Goal: Task Accomplishment & Management: Manage account settings

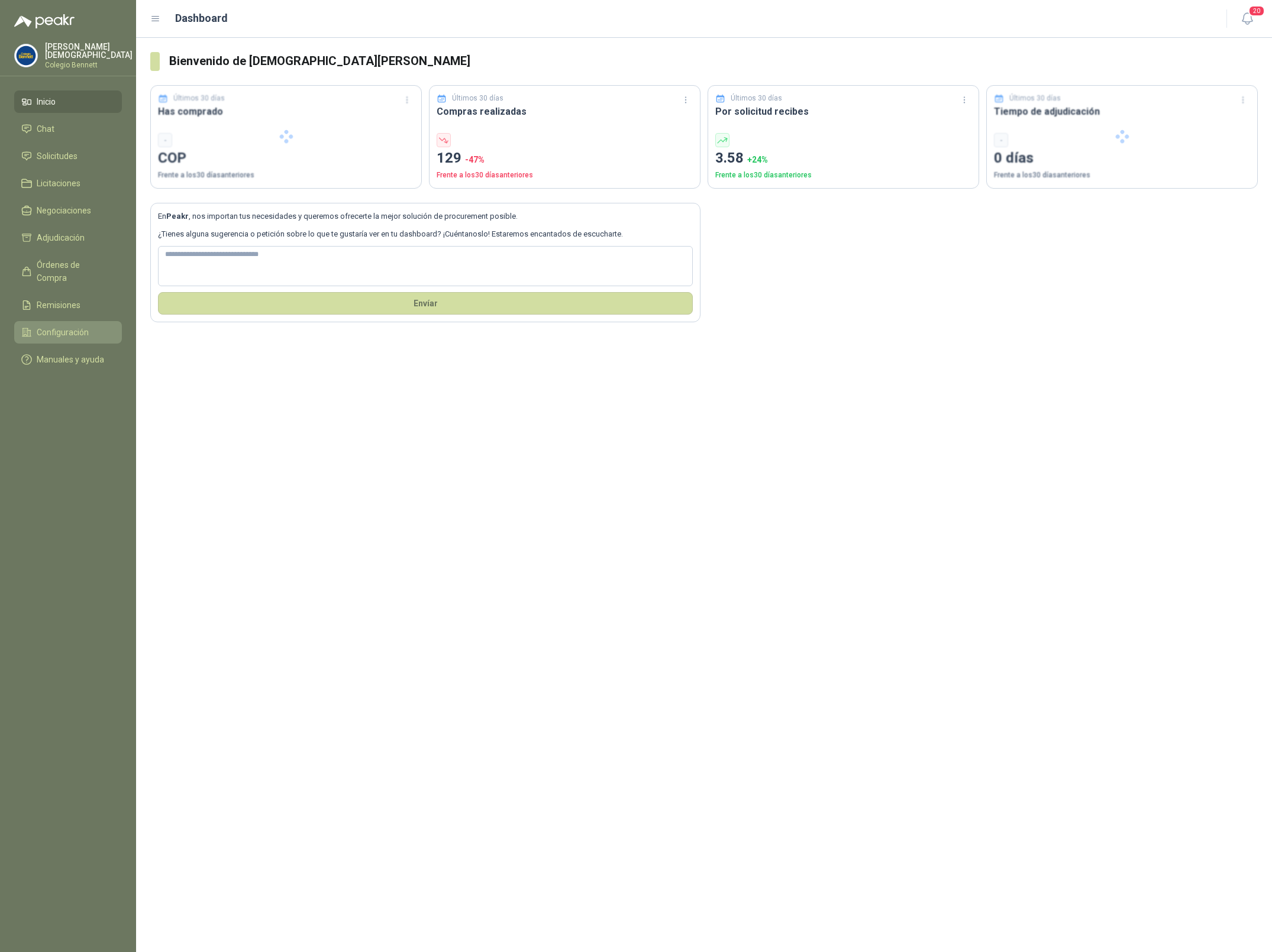
click at [55, 326] on span "Configuración" at bounding box center [62, 332] width 52 height 13
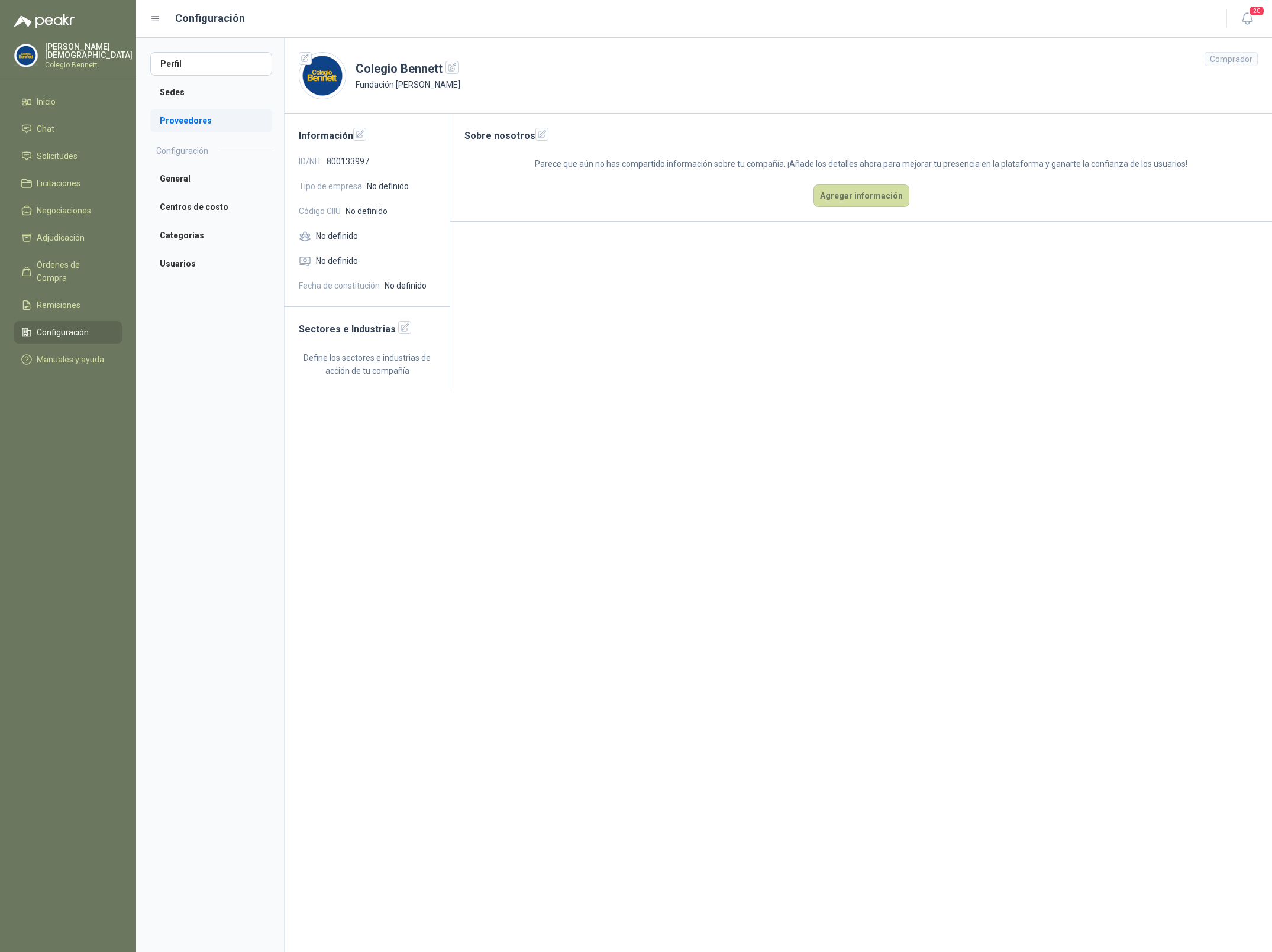
click at [183, 128] on li "Proveedores" at bounding box center [211, 120] width 122 height 24
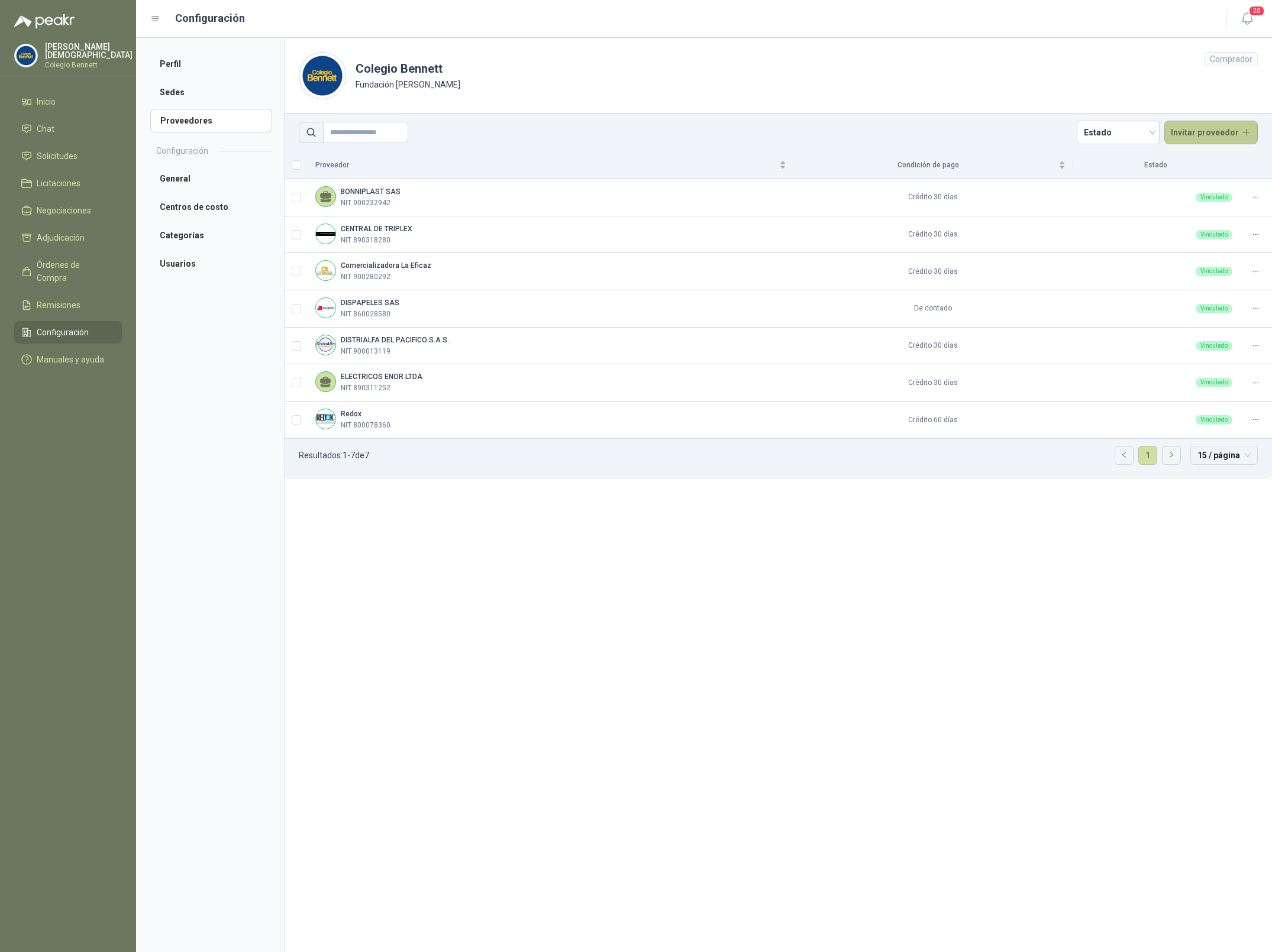
click at [1220, 141] on button "Invitar proveedor" at bounding box center [1211, 132] width 94 height 24
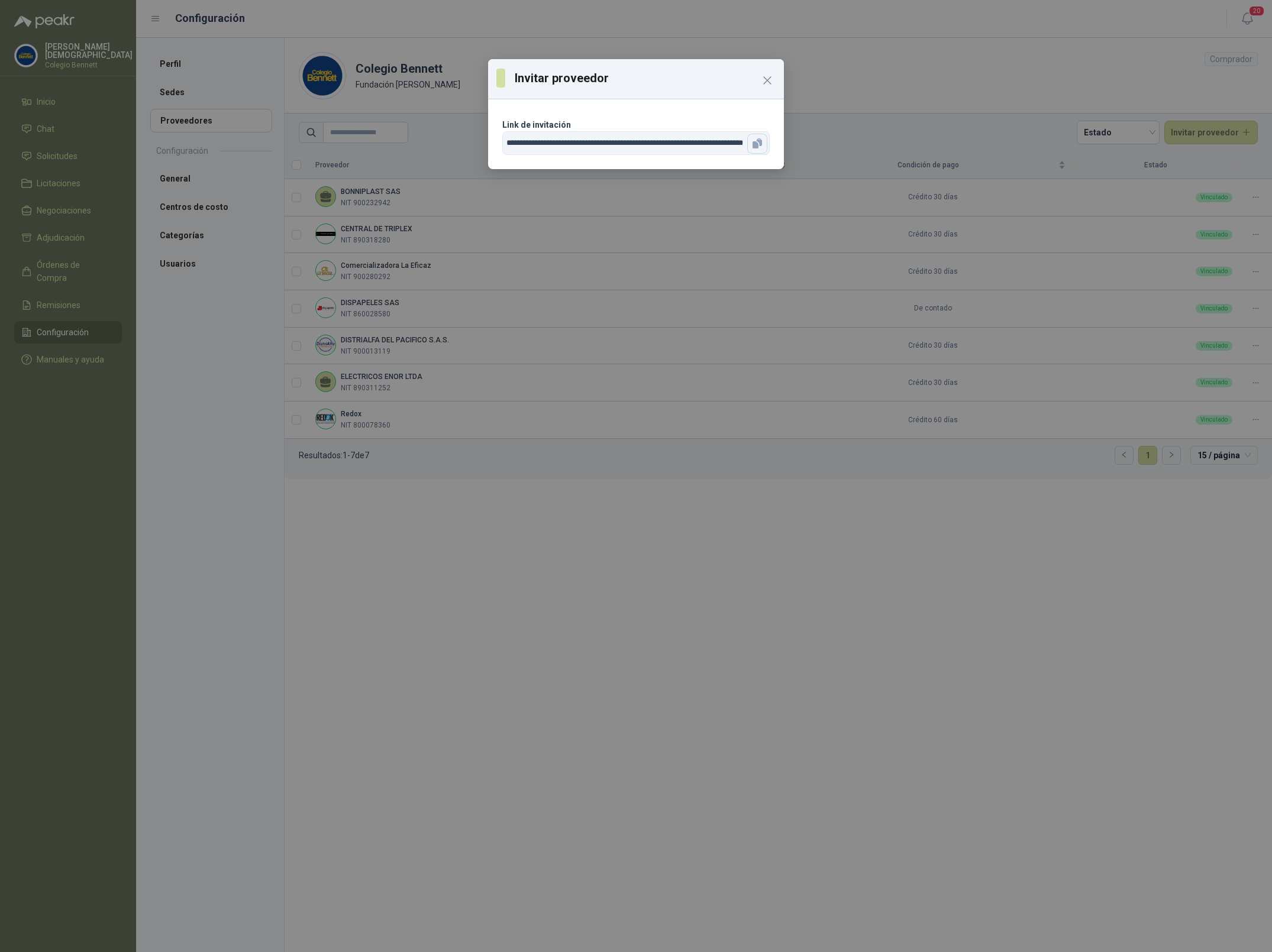
click at [757, 143] on icon "button" at bounding box center [755, 145] width 6 height 7
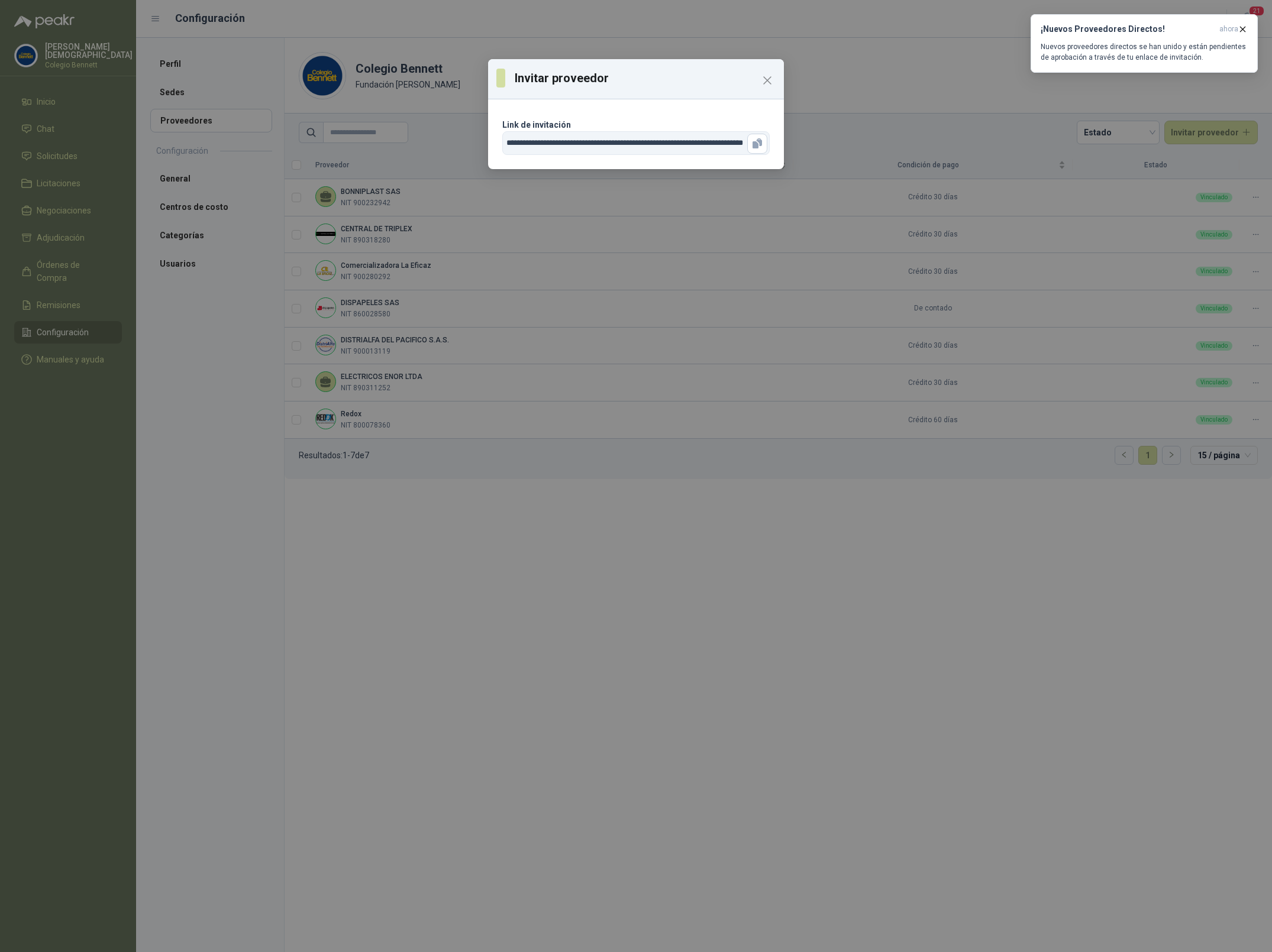
click at [779, 75] on div "Invitar proveedor" at bounding box center [636, 80] width 296 height 40
click at [766, 77] on icon "Close" at bounding box center [767, 80] width 14 height 14
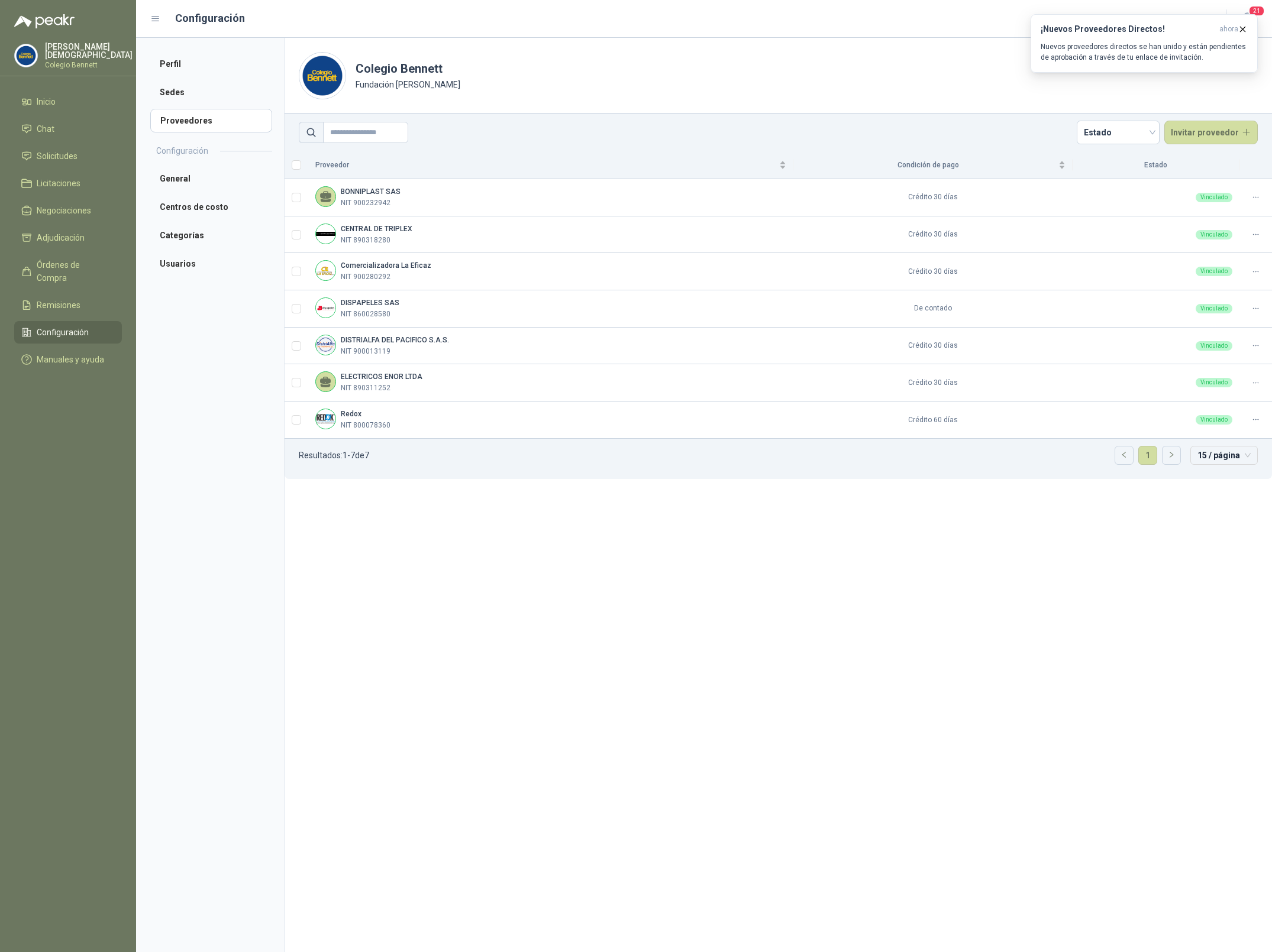
click at [603, 100] on header "Colegio [PERSON_NAME] Fundación [PERSON_NAME] Comprador" at bounding box center [778, 75] width 988 height 75
click at [1181, 53] on p "Nuevos proveedores directos se han unido y están pendientes de aprobación a tra…" at bounding box center [1144, 52] width 207 height 22
click at [1252, 18] on icon "button" at bounding box center [1247, 19] width 15 height 15
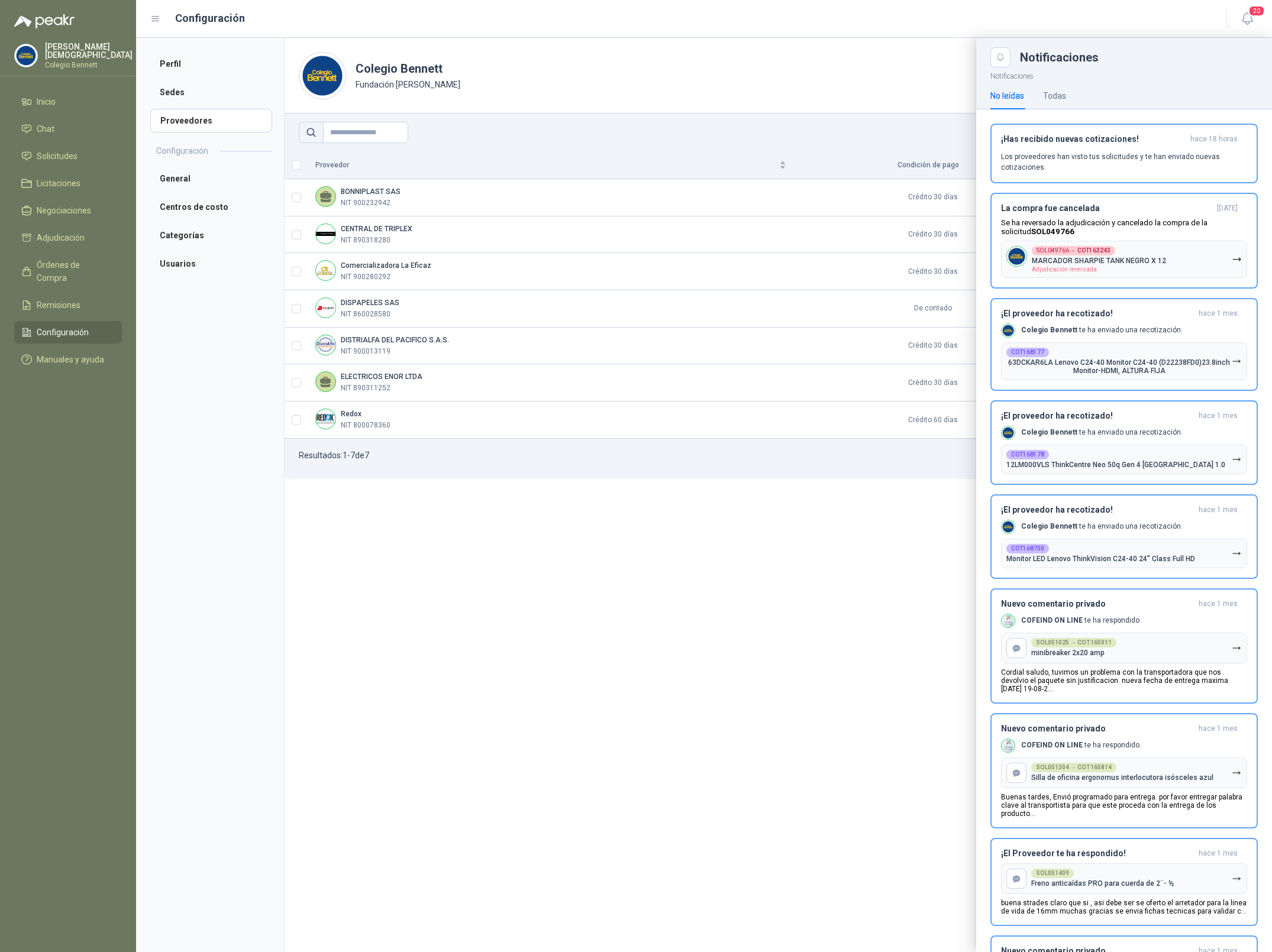
click at [869, 94] on div at bounding box center [704, 495] width 1136 height 914
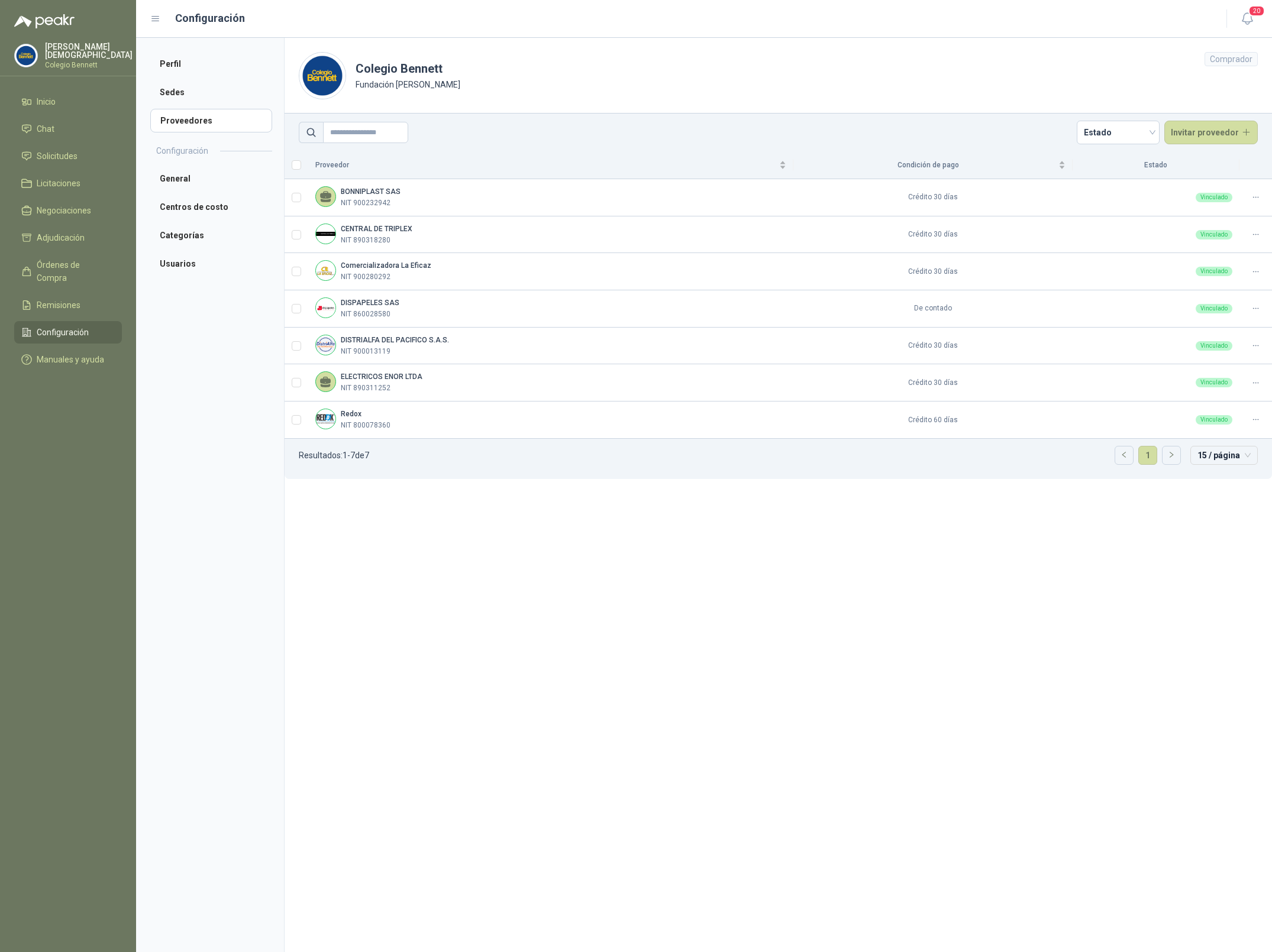
drag, startPoint x: 89, startPoint y: 55, endPoint x: 96, endPoint y: 55, distance: 7.0
click at [89, 61] on p "Colegio Bennett" at bounding box center [89, 65] width 88 height 7
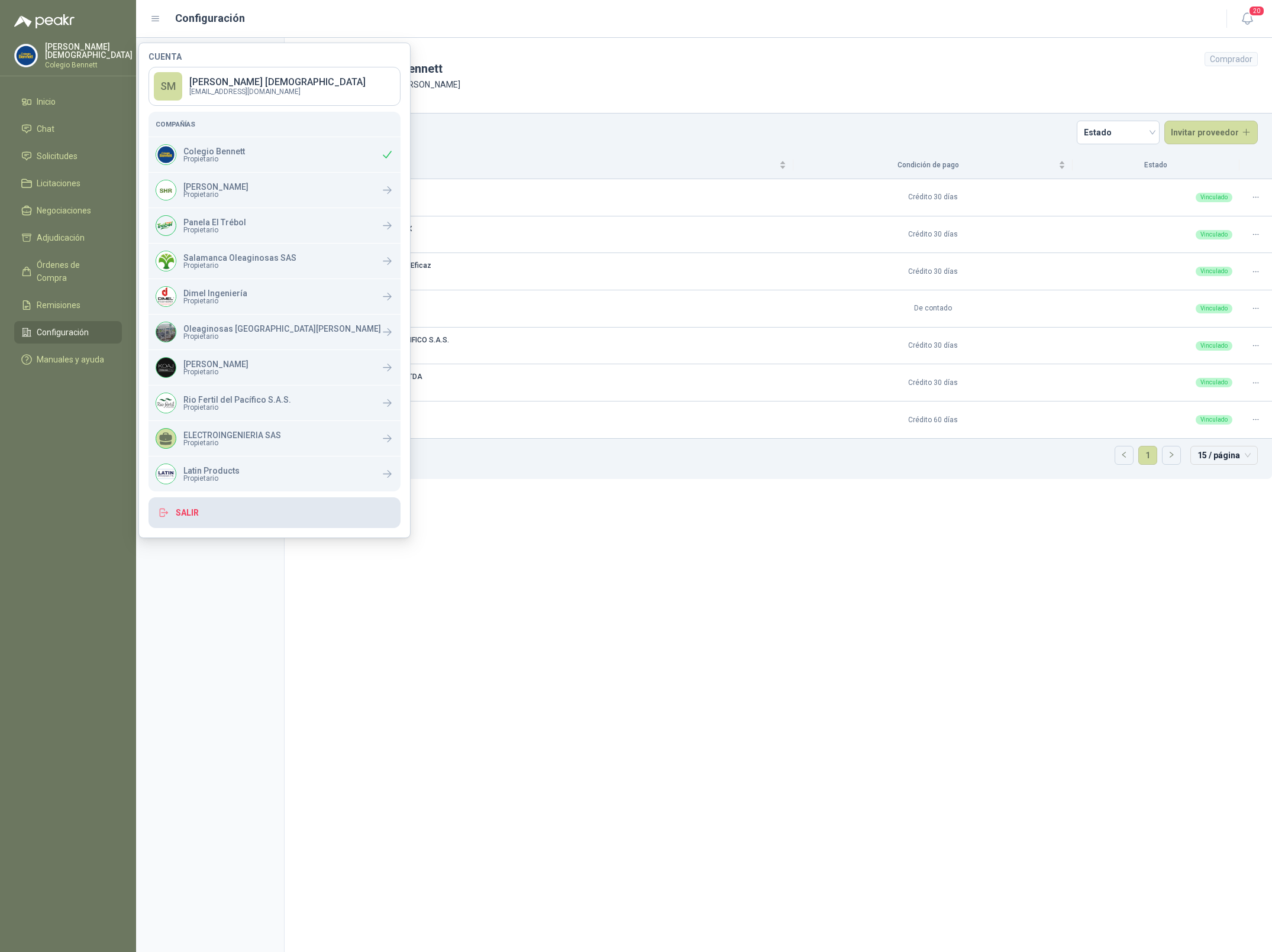
click at [214, 515] on button "Salir" at bounding box center [274, 513] width 252 height 31
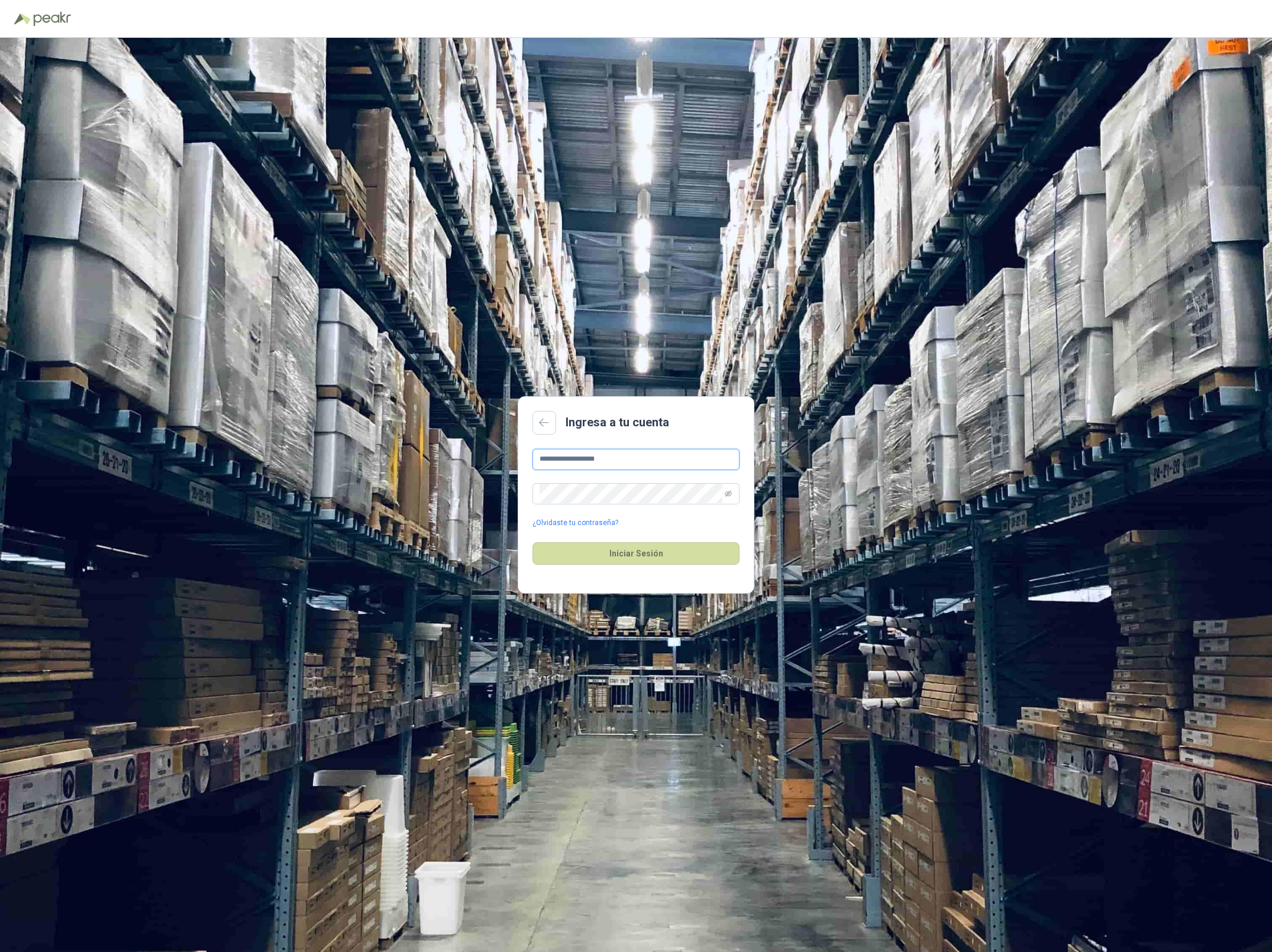
click at [644, 451] on input "**********" at bounding box center [636, 459] width 207 height 22
type input "**********"
click at [621, 554] on button "Iniciar Sesión" at bounding box center [636, 553] width 207 height 22
